Goal: Information Seeking & Learning: Find specific fact

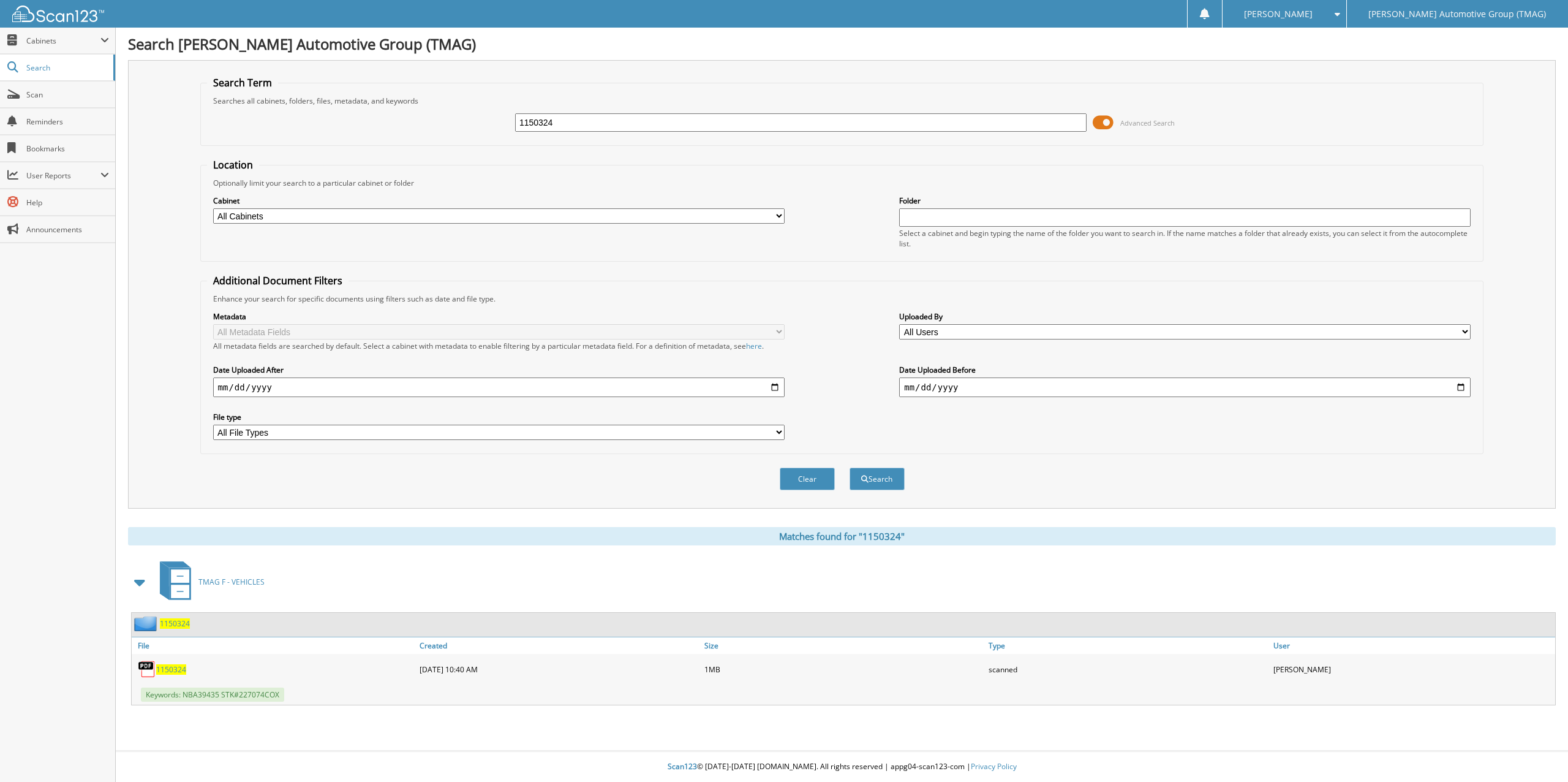
drag, startPoint x: 645, startPoint y: 128, endPoint x: 258, endPoint y: 83, distance: 389.6
click at [307, 99] on fieldset "Search Term Searches all cabinets, folders, files, metadata, and keywords 11503…" at bounding box center [843, 111] width 1284 height 70
type input "5203833"
click at [850, 468] on button "Search" at bounding box center [878, 478] width 56 height 22
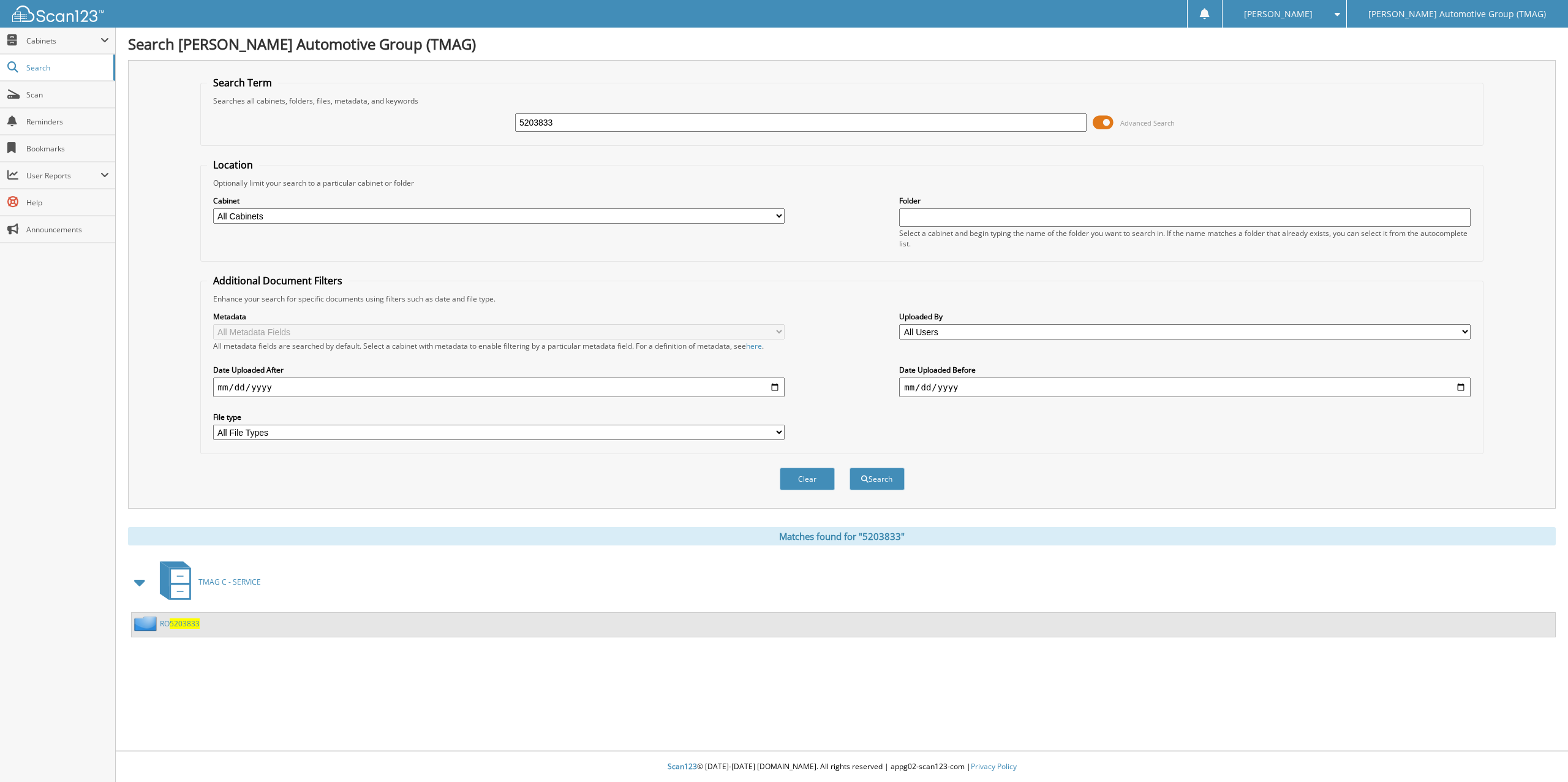
click at [192, 625] on span "5203833" at bounding box center [184, 623] width 30 height 11
click at [613, 121] on input "5203833" at bounding box center [801, 123] width 571 height 19
type input "5202833"
click at [850, 468] on button "Search" at bounding box center [878, 478] width 56 height 22
